Goal: Task Accomplishment & Management: Complete application form

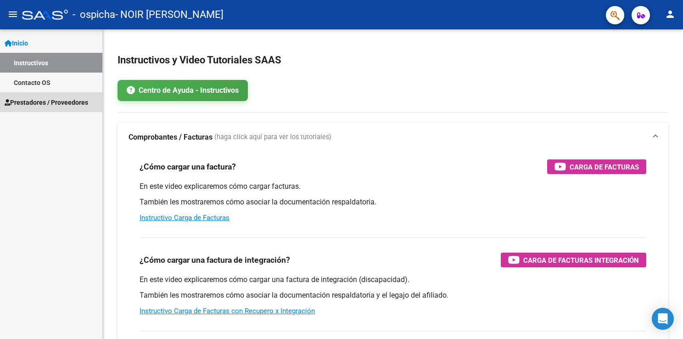
click at [44, 97] on span "Prestadores / Proveedores" at bounding box center [47, 102] width 84 height 10
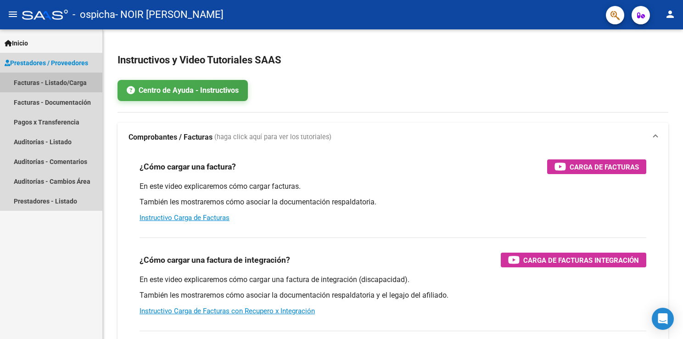
click at [61, 84] on link "Facturas - Listado/Carga" at bounding box center [51, 83] width 102 height 20
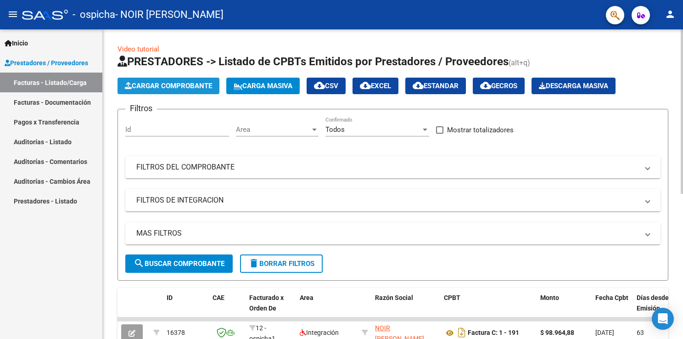
click at [162, 84] on span "Cargar Comprobante" at bounding box center [168, 86] width 87 height 8
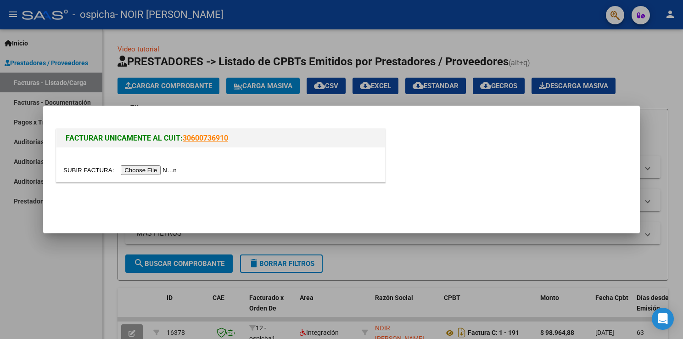
click at [152, 170] on input "file" at bounding box center [121, 170] width 116 height 10
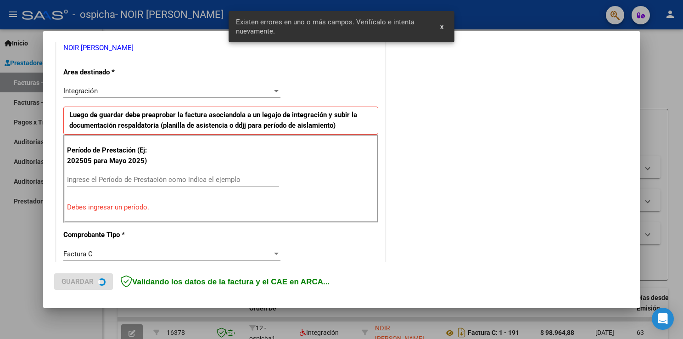
scroll to position [209, 0]
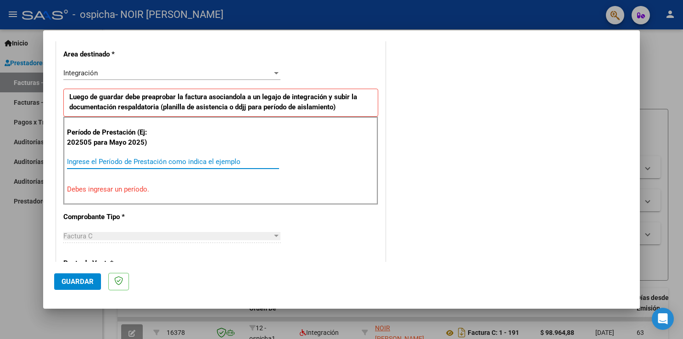
click at [199, 159] on input "Ingrese el Período de Prestación como indica el ejemplo" at bounding box center [173, 162] width 212 height 8
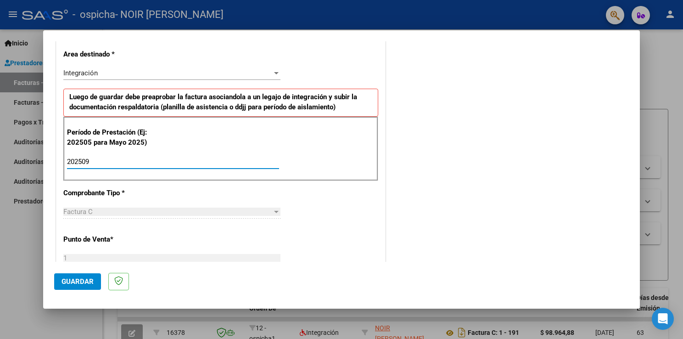
type input "202509"
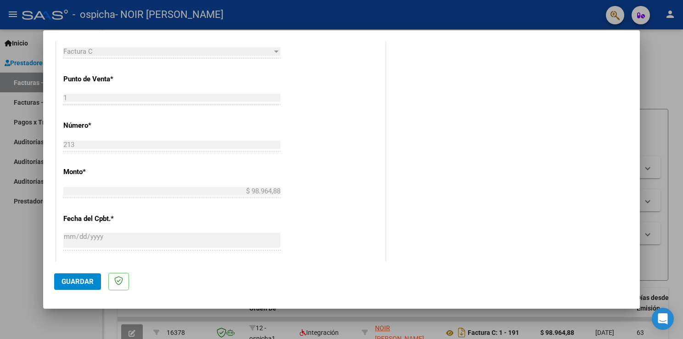
scroll to position [587, 0]
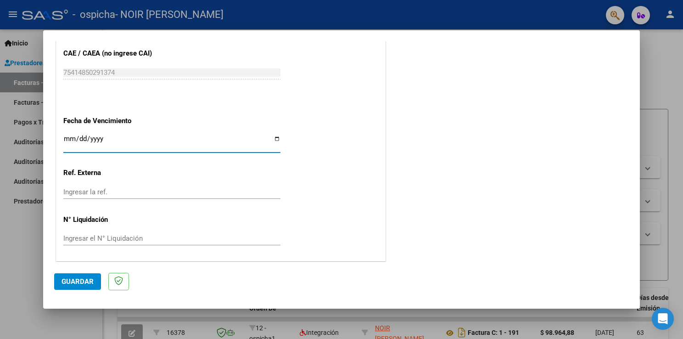
click at [70, 137] on input "Ingresar la fecha" at bounding box center [171, 142] width 217 height 15
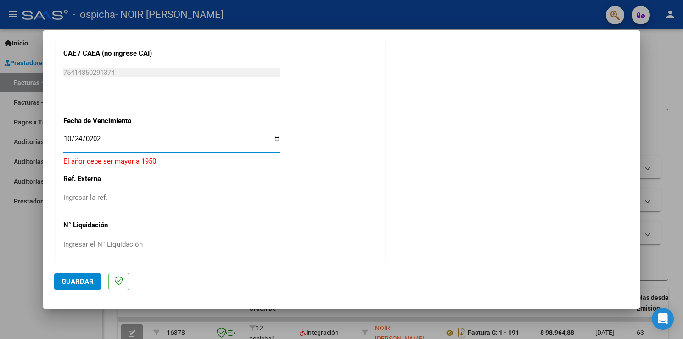
type input "[DATE]"
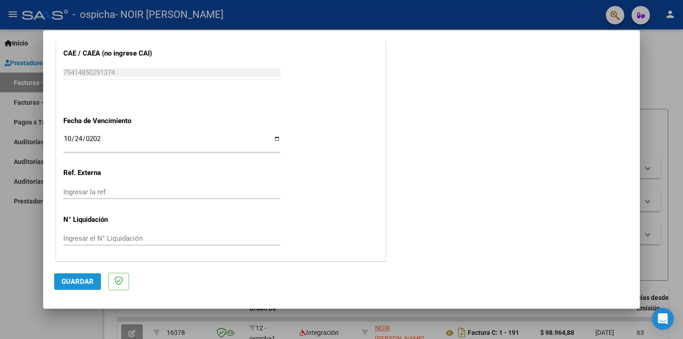
click at [90, 284] on span "Guardar" at bounding box center [78, 281] width 32 height 8
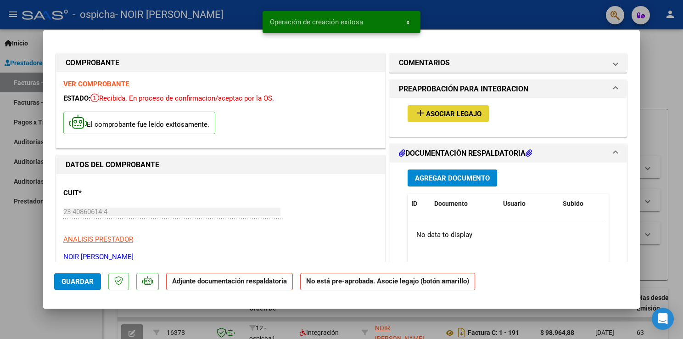
click at [448, 117] on span "Asociar Legajo" at bounding box center [454, 114] width 56 height 8
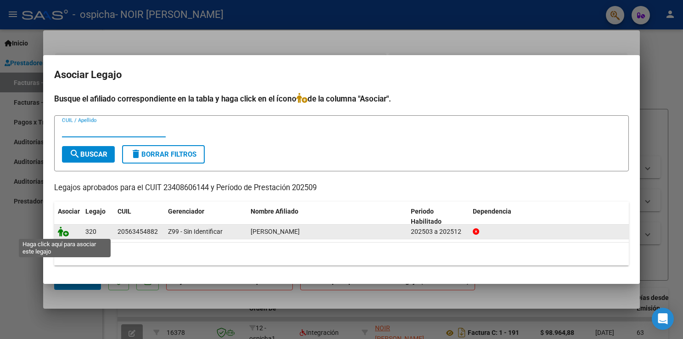
click at [64, 234] on icon at bounding box center [63, 231] width 11 height 10
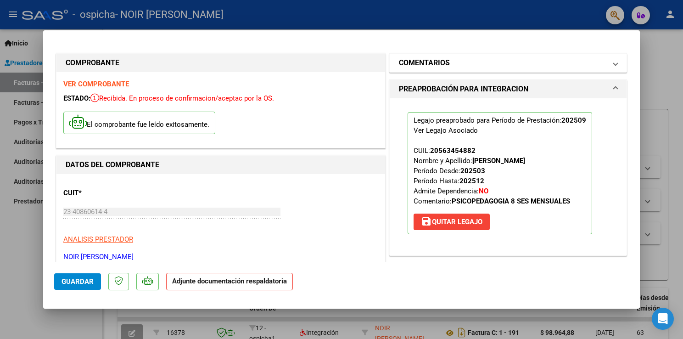
click at [600, 59] on span "COMENTARIOS" at bounding box center [506, 62] width 215 height 11
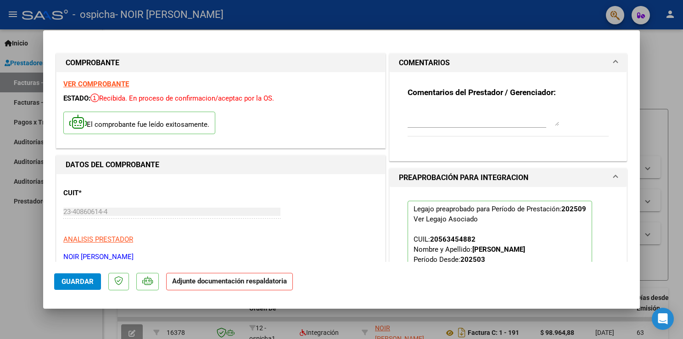
click at [609, 170] on mat-expansion-panel-header "PREAPROBACIÓN PARA INTEGRACION" at bounding box center [508, 178] width 237 height 18
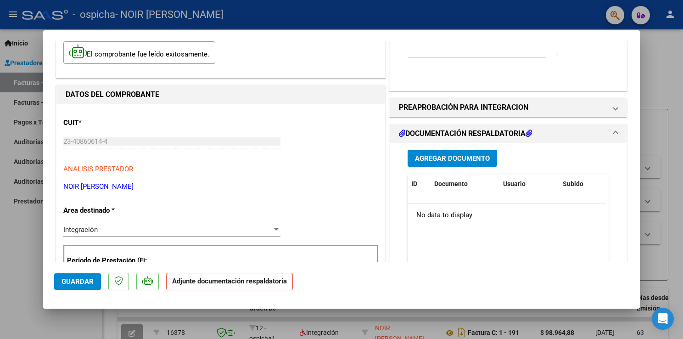
scroll to position [64, 0]
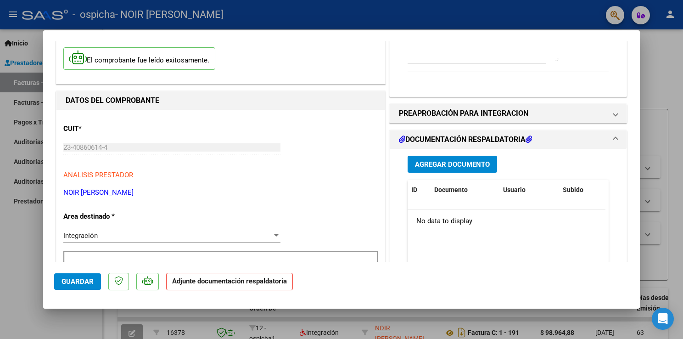
click at [531, 137] on icon at bounding box center [529, 139] width 6 height 7
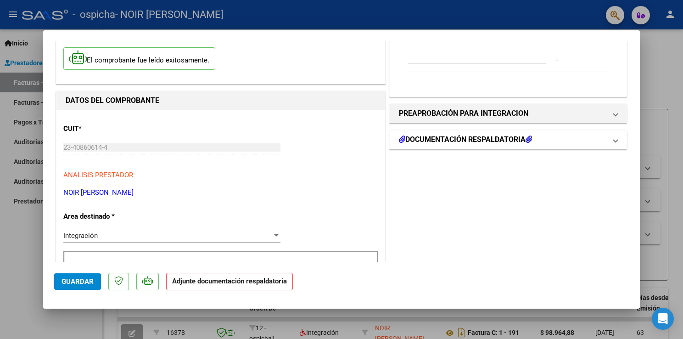
click at [531, 137] on icon at bounding box center [529, 139] width 6 height 7
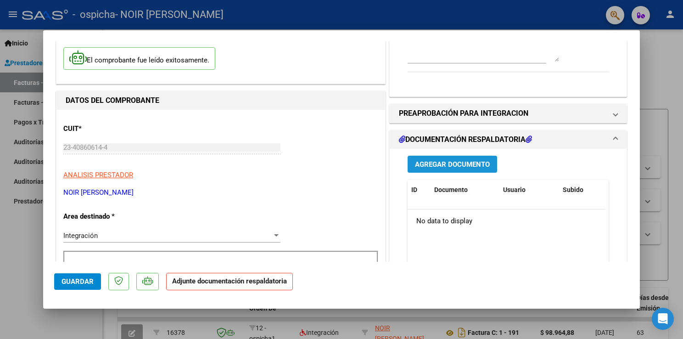
click at [463, 163] on span "Agregar Documento" at bounding box center [452, 164] width 75 height 8
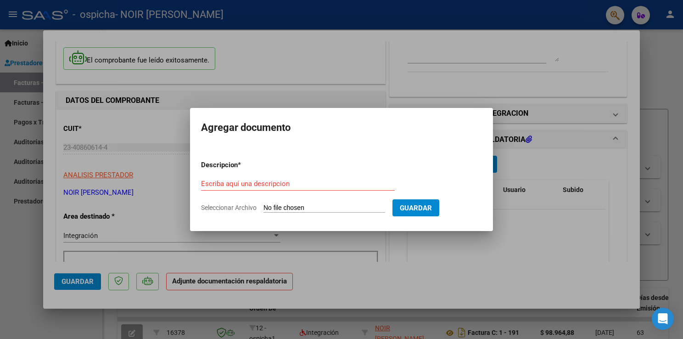
click at [292, 208] on input "Seleccionar Archivo" at bounding box center [325, 208] width 122 height 9
type input "C:\fakepath\[DATE] asis.pdf"
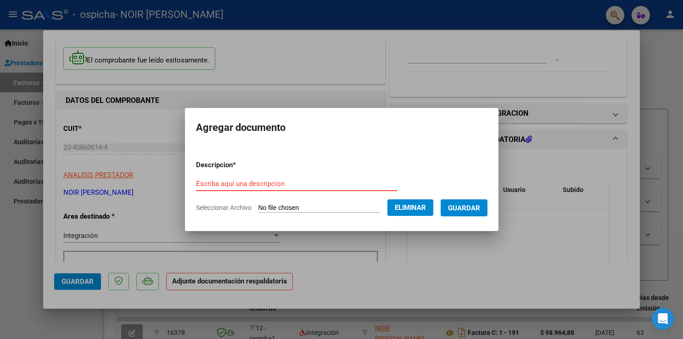
click at [308, 183] on input "Escriba aquí una descripcion" at bounding box center [296, 184] width 201 height 8
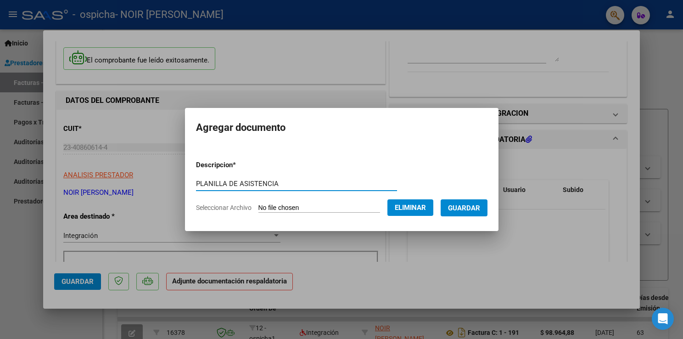
type input "PLANILLA DE ASISTENCIA"
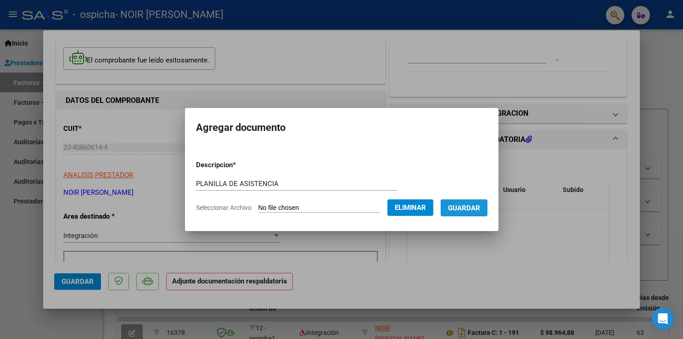
click at [480, 208] on span "Guardar" at bounding box center [464, 208] width 32 height 8
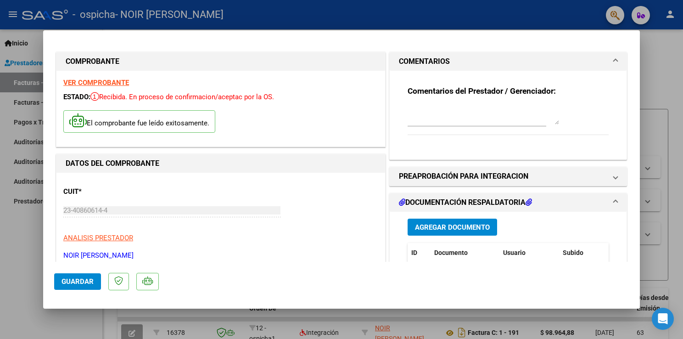
scroll to position [0, 0]
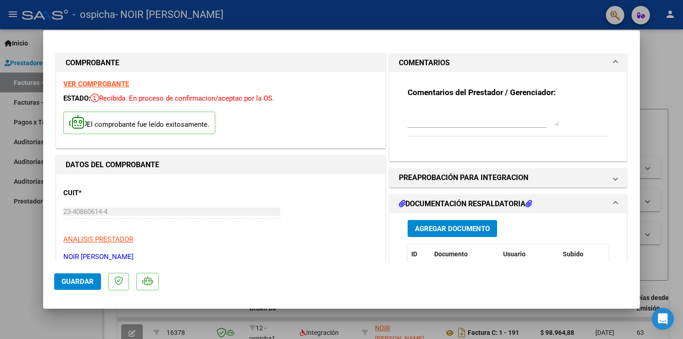
click at [410, 203] on h1 "DOCUMENTACIÓN RESPALDATORIA" at bounding box center [465, 203] width 133 height 11
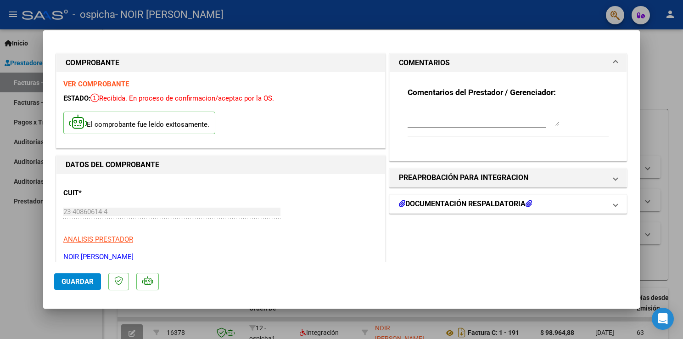
click at [410, 203] on h1 "DOCUMENTACIÓN RESPALDATORIA" at bounding box center [465, 203] width 133 height 11
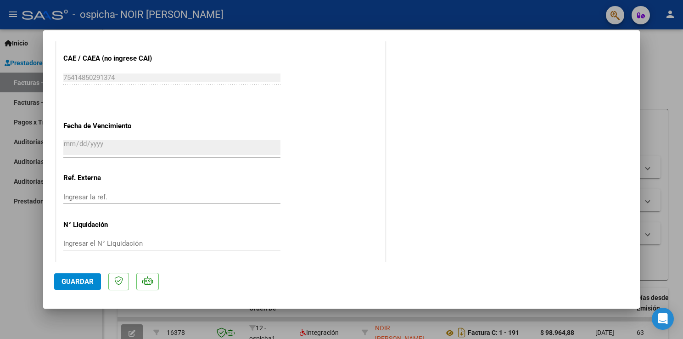
scroll to position [601, 0]
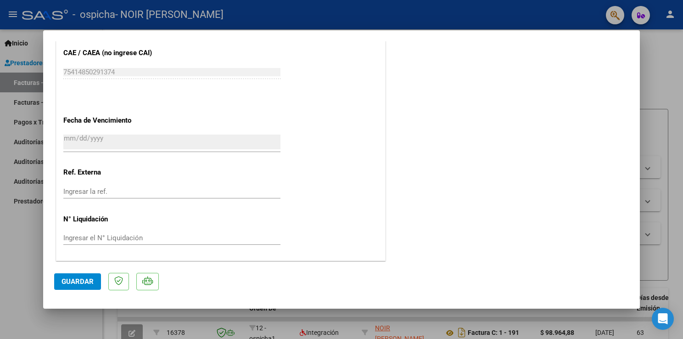
click at [84, 280] on span "Guardar" at bounding box center [78, 281] width 32 height 8
